Goal: Transaction & Acquisition: Purchase product/service

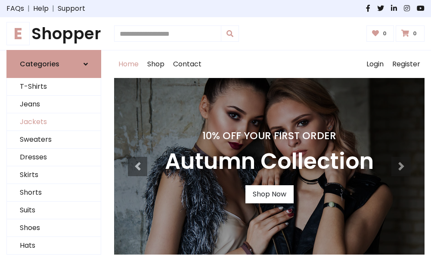
click at [54, 122] on link "Jackets" at bounding box center [54, 122] width 94 height 18
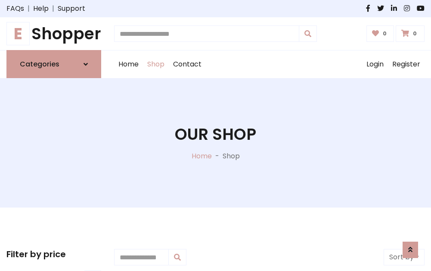
scroll to position [390, 0]
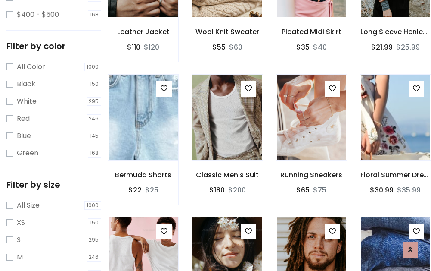
scroll to position [44, 0]
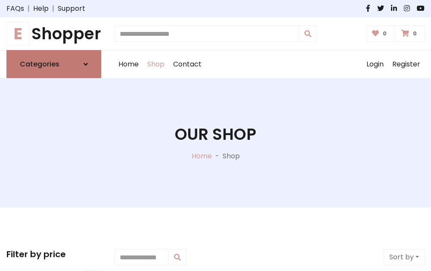
click at [54, 64] on h6 "Categories" at bounding box center [40, 64] width 40 height 8
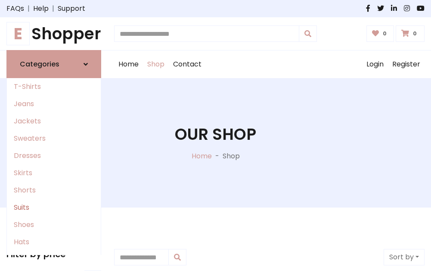
click at [54, 207] on link "Suits" at bounding box center [54, 207] width 94 height 17
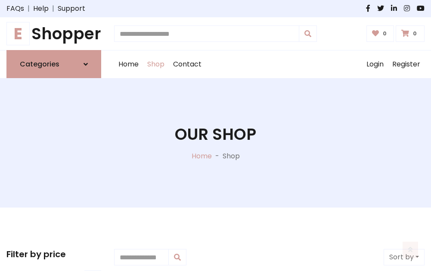
scroll to position [623, 0]
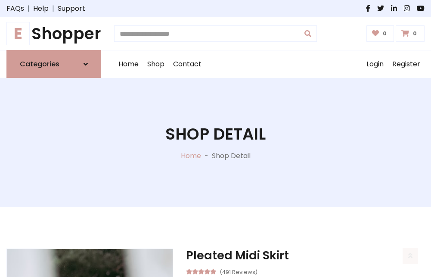
scroll to position [806, 0]
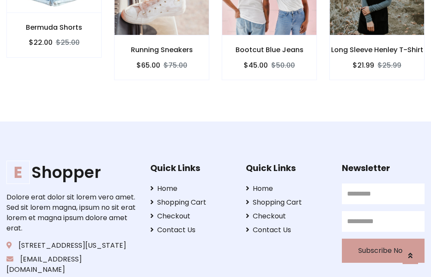
scroll to position [805, 0]
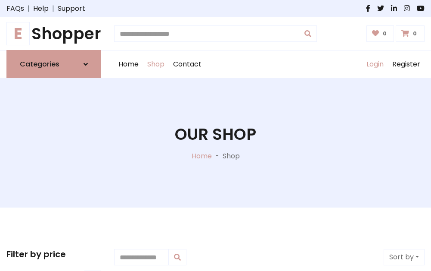
click at [375, 64] on link "Login" at bounding box center [375, 64] width 26 height 28
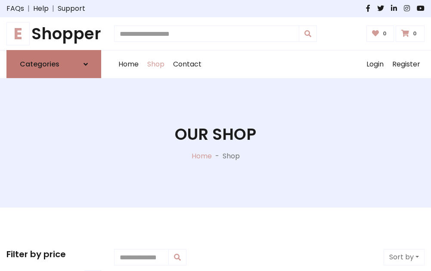
click at [86, 64] on icon at bounding box center [86, 64] width 4 height 7
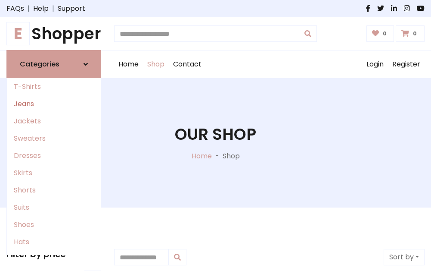
click at [54, 104] on link "Jeans" at bounding box center [54, 103] width 94 height 17
